Goal: Information Seeking & Learning: Learn about a topic

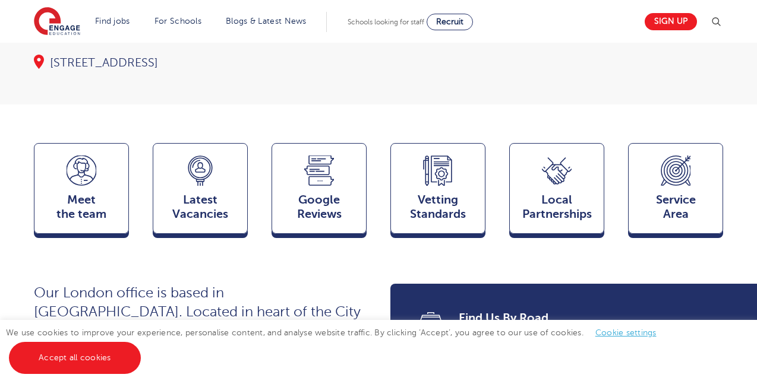
scroll to position [297, 0]
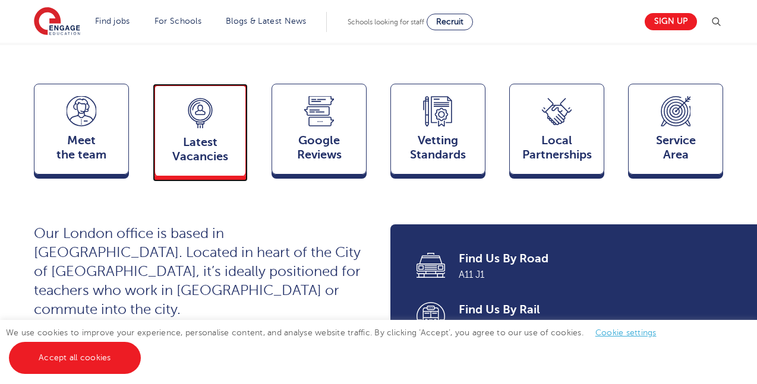
click at [184, 153] on span "Latest Vacancies" at bounding box center [200, 149] width 78 height 29
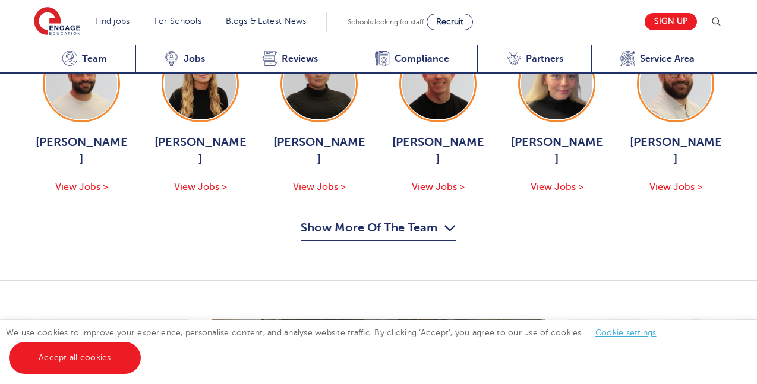
scroll to position [1295, 0]
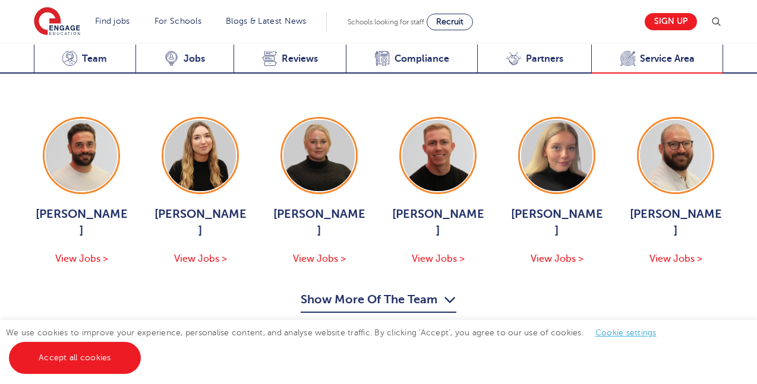
click at [658, 59] on span "Service Area" at bounding box center [667, 59] width 55 height 12
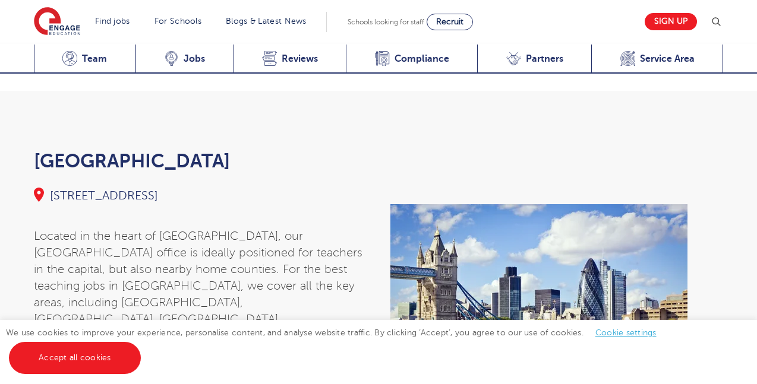
scroll to position [4252, 0]
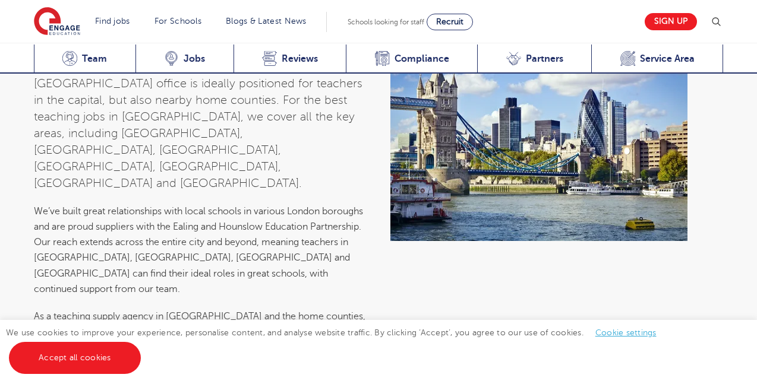
scroll to position [2009, 0]
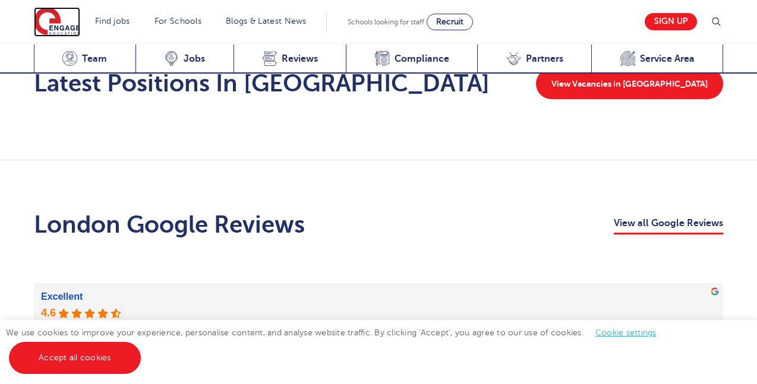
click at [72, 25] on img at bounding box center [57, 22] width 46 height 30
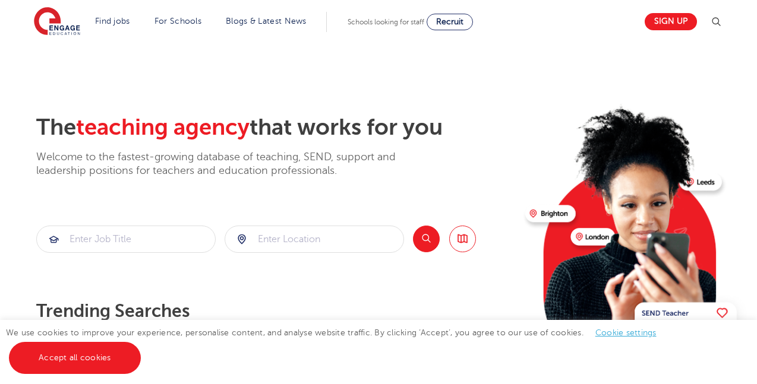
click at [720, 23] on img at bounding box center [716, 22] width 14 height 14
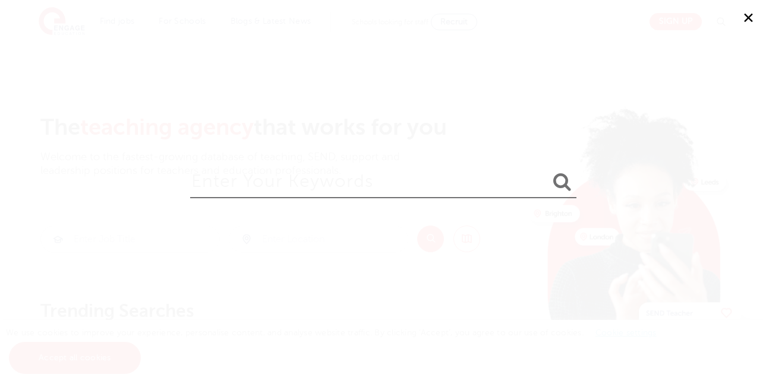
click at [314, 181] on input "search" at bounding box center [383, 179] width 386 height 39
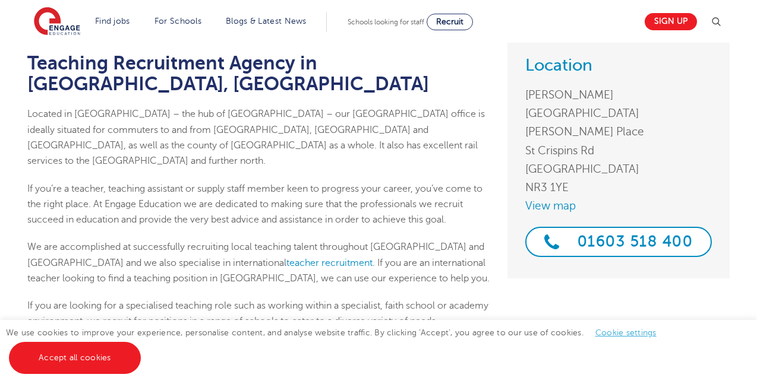
scroll to position [106, 0]
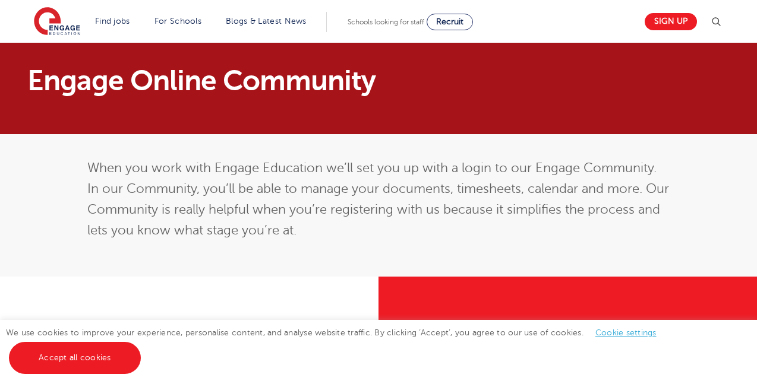
scroll to position [357, 0]
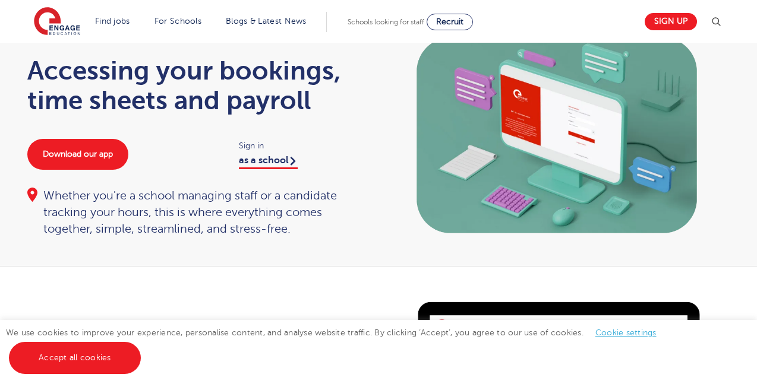
scroll to position [59, 0]
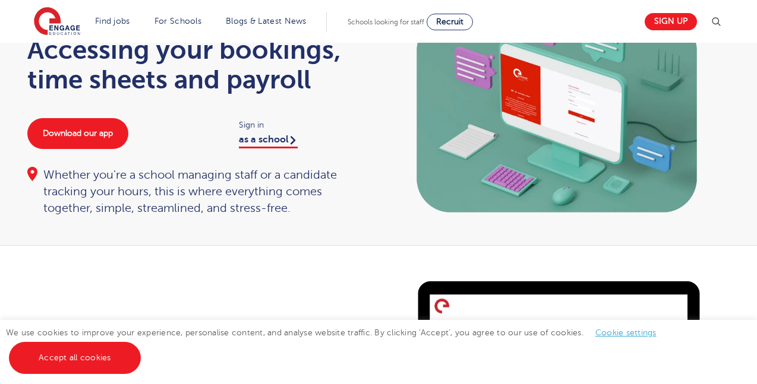
click at [636, 334] on link "Cookie settings" at bounding box center [625, 333] width 61 height 9
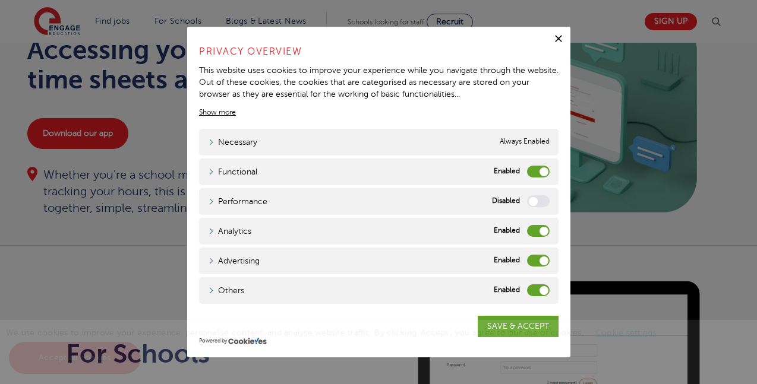
click at [545, 234] on label "Analytics" at bounding box center [538, 231] width 23 height 12
click at [0, 0] on input "Analytics" at bounding box center [0, 0] width 0 height 0
click at [541, 258] on label "Advertising" at bounding box center [538, 261] width 23 height 12
click at [0, 0] on input "Advertising" at bounding box center [0, 0] width 0 height 0
click at [540, 291] on label "Others" at bounding box center [538, 291] width 23 height 12
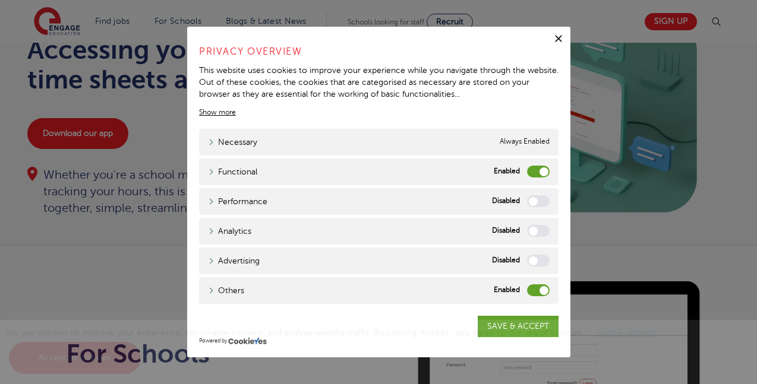
click at [0, 0] on input "Others" at bounding box center [0, 0] width 0 height 0
click at [540, 172] on label "Functional" at bounding box center [538, 172] width 23 height 12
click at [0, 0] on input "Functional" at bounding box center [0, 0] width 0 height 0
click at [519, 323] on div "We use cookies to improve your experience, personalise content, and analyse web…" at bounding box center [378, 352] width 757 height 64
click at [518, 330] on span "We use cookies to improve your experience, personalise content, and analyse web…" at bounding box center [337, 346] width 663 height 34
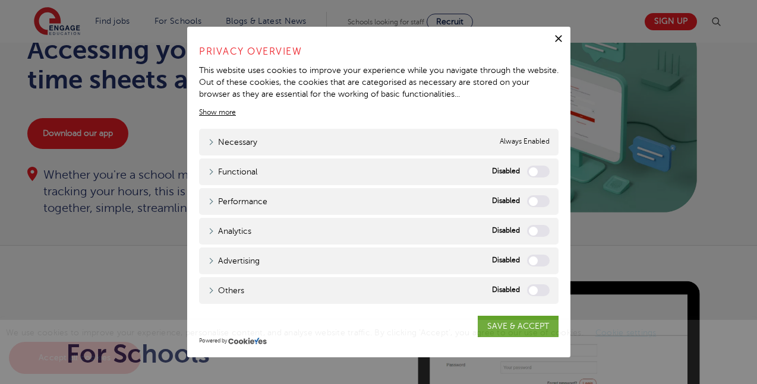
click at [515, 326] on div "We use cookies to improve your experience, personalise content, and analyse web…" at bounding box center [378, 352] width 757 height 64
click at [561, 39] on icon "button" at bounding box center [559, 39] width 12 height 12
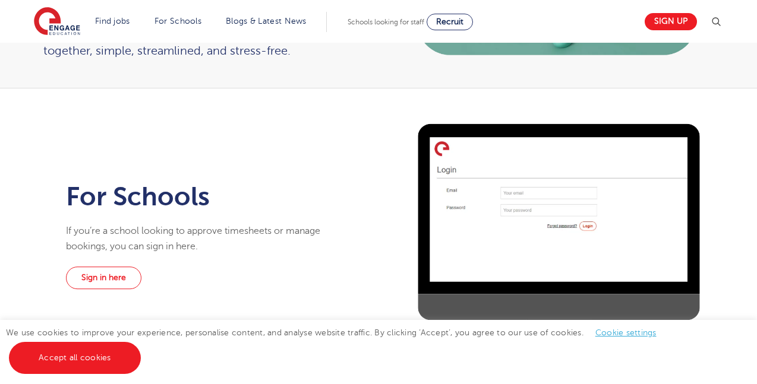
scroll to position [238, 0]
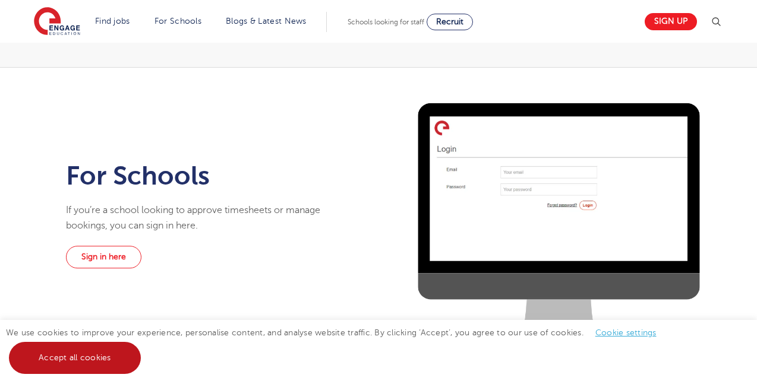
click at [84, 364] on link "Accept all cookies" at bounding box center [75, 358] width 132 height 32
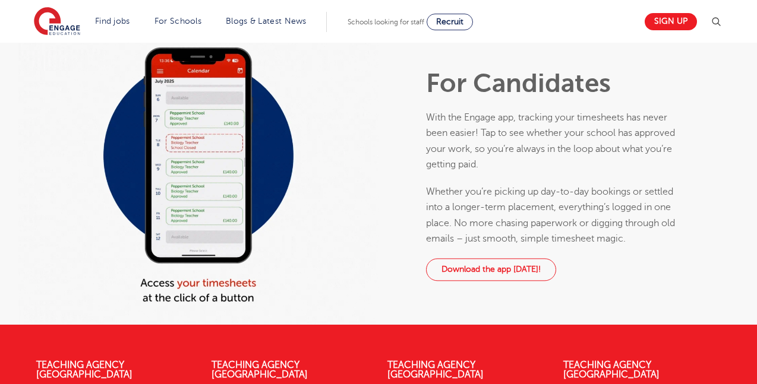
scroll to position [594, 0]
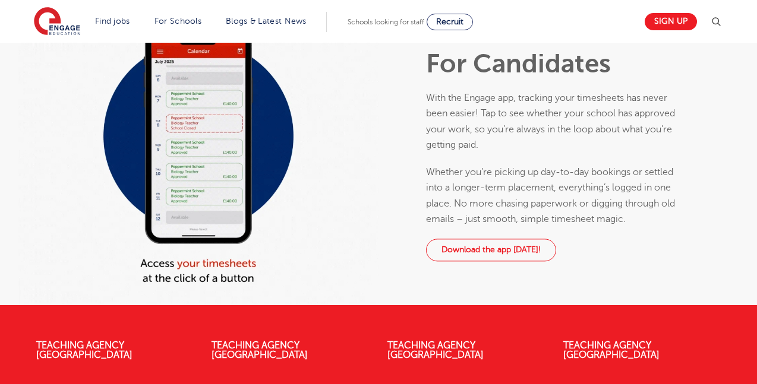
click at [190, 154] on div at bounding box center [198, 156] width 361 height 297
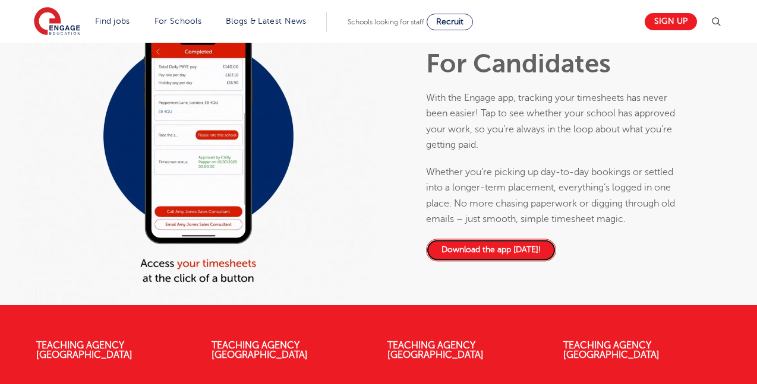
click at [489, 252] on link "Download the app today!" at bounding box center [491, 250] width 130 height 23
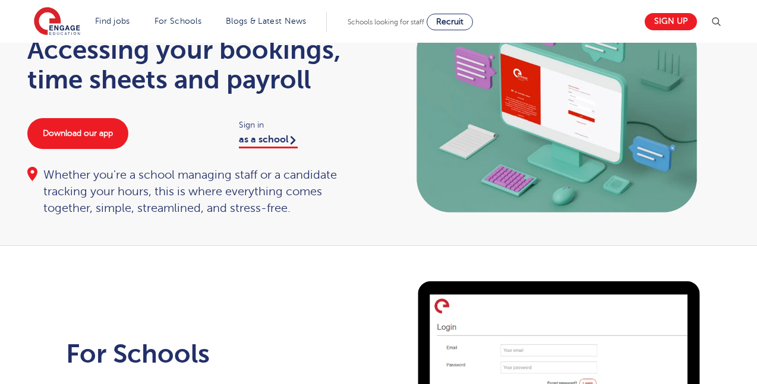
scroll to position [0, 0]
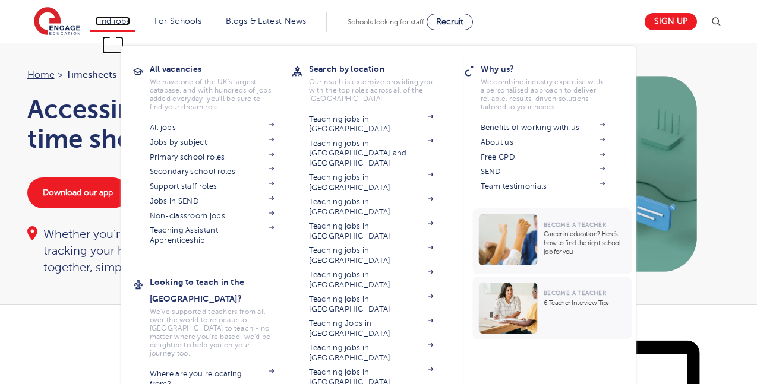
click at [112, 21] on link "Find jobs" at bounding box center [112, 21] width 35 height 9
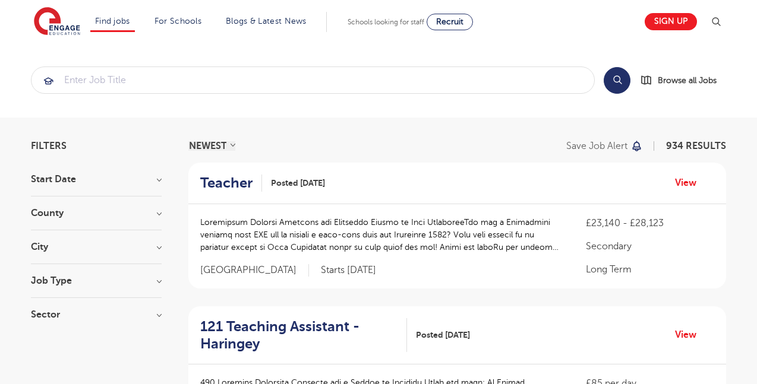
click at [115, 71] on section "Search Browse all Jobs" at bounding box center [378, 80] width 757 height 75
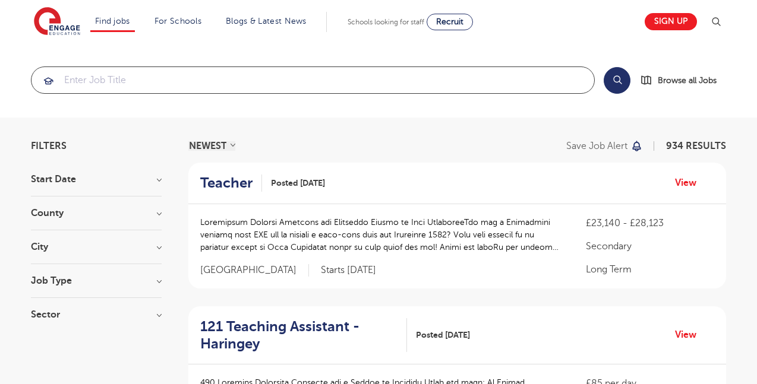
click at [108, 78] on input "search" at bounding box center [312, 80] width 563 height 26
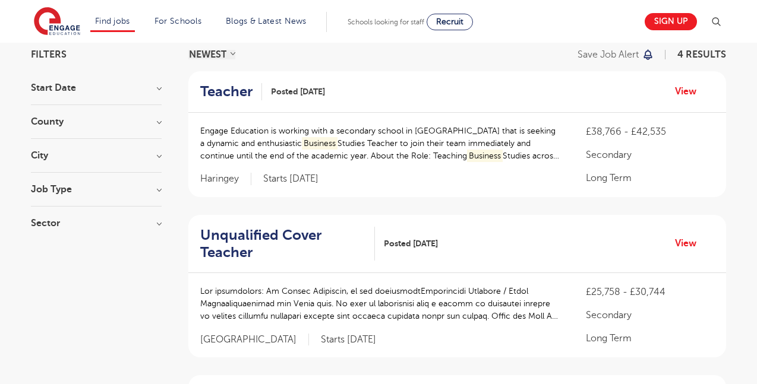
scroll to position [119, 0]
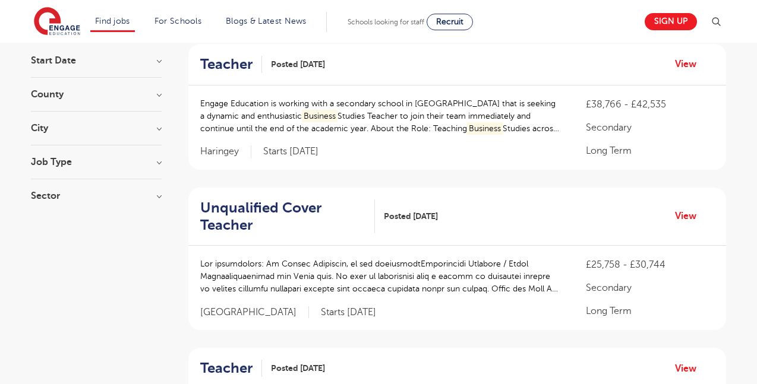
type input "business"
drag, startPoint x: 592, startPoint y: 264, endPoint x: 707, endPoint y: 265, distance: 114.7
click at [707, 265] on p "£25,758 - £30,744" at bounding box center [650, 265] width 128 height 14
click at [701, 269] on p "£25,758 - £30,744" at bounding box center [650, 265] width 128 height 14
click at [660, 277] on div "£25,758 - £30,744 Secondary Long Term" at bounding box center [650, 288] width 128 height 61
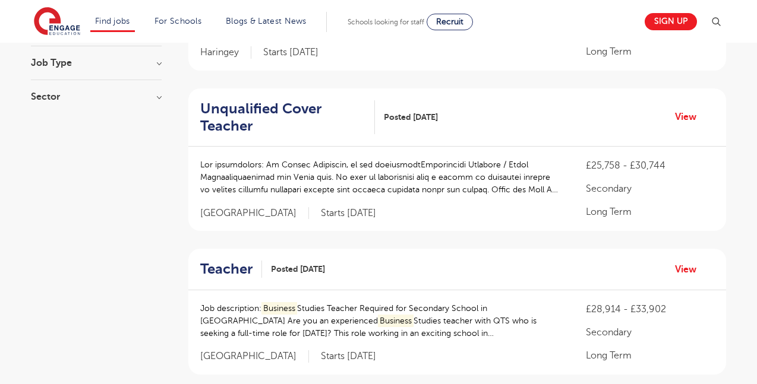
scroll to position [0, 0]
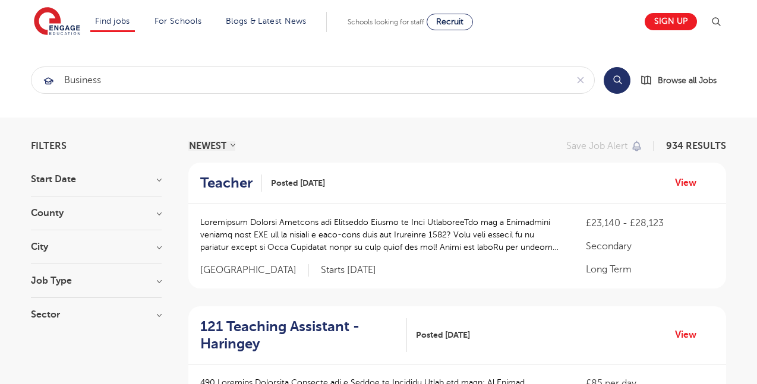
click at [68, 175] on h3 "Start Date" at bounding box center [96, 180] width 131 height 10
